Goal: Task Accomplishment & Management: Manage account settings

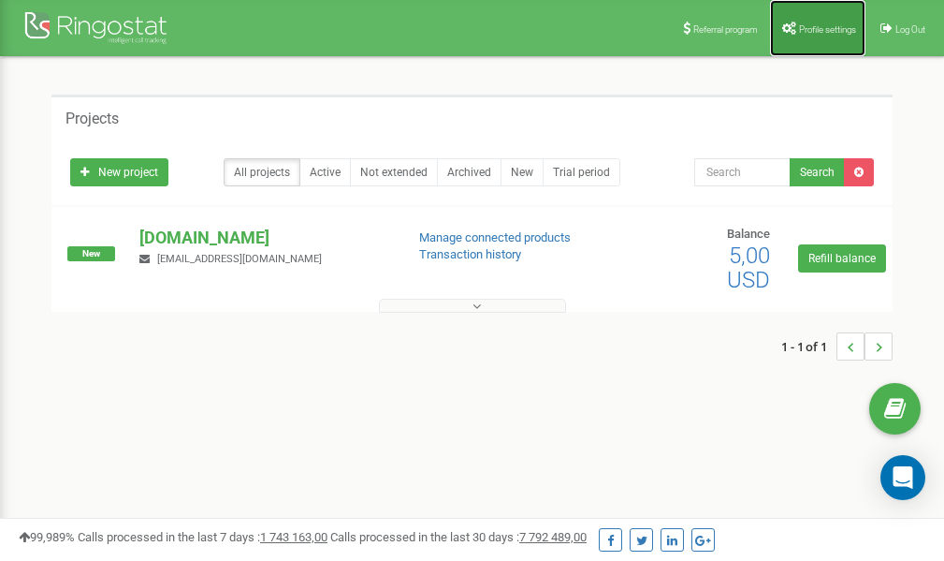
click at [805, 34] on link "Profile settings" at bounding box center [817, 28] width 95 height 56
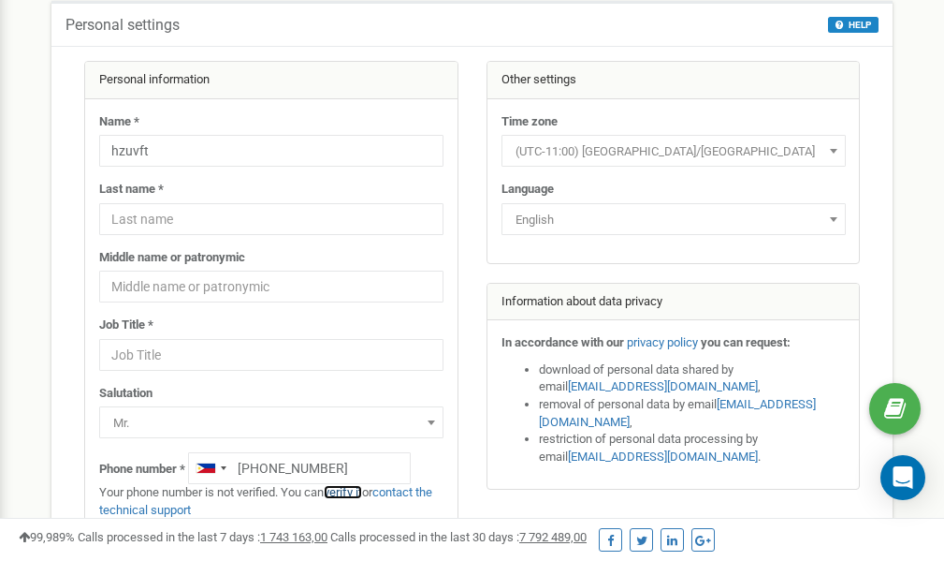
click at [354, 491] on link "verify it" at bounding box center [343, 492] width 38 height 14
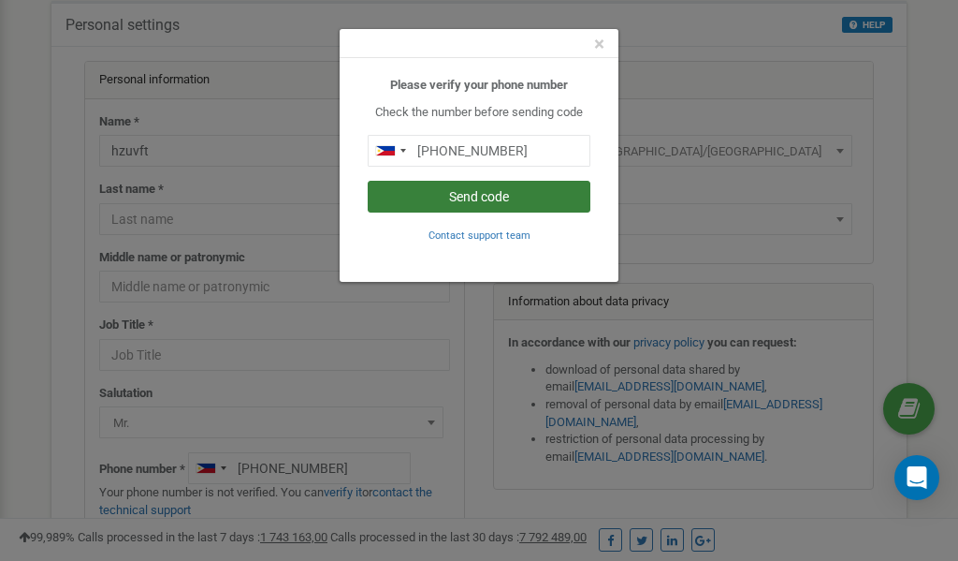
click at [512, 197] on button "Send code" at bounding box center [479, 197] width 223 height 32
